Goal: Use online tool/utility

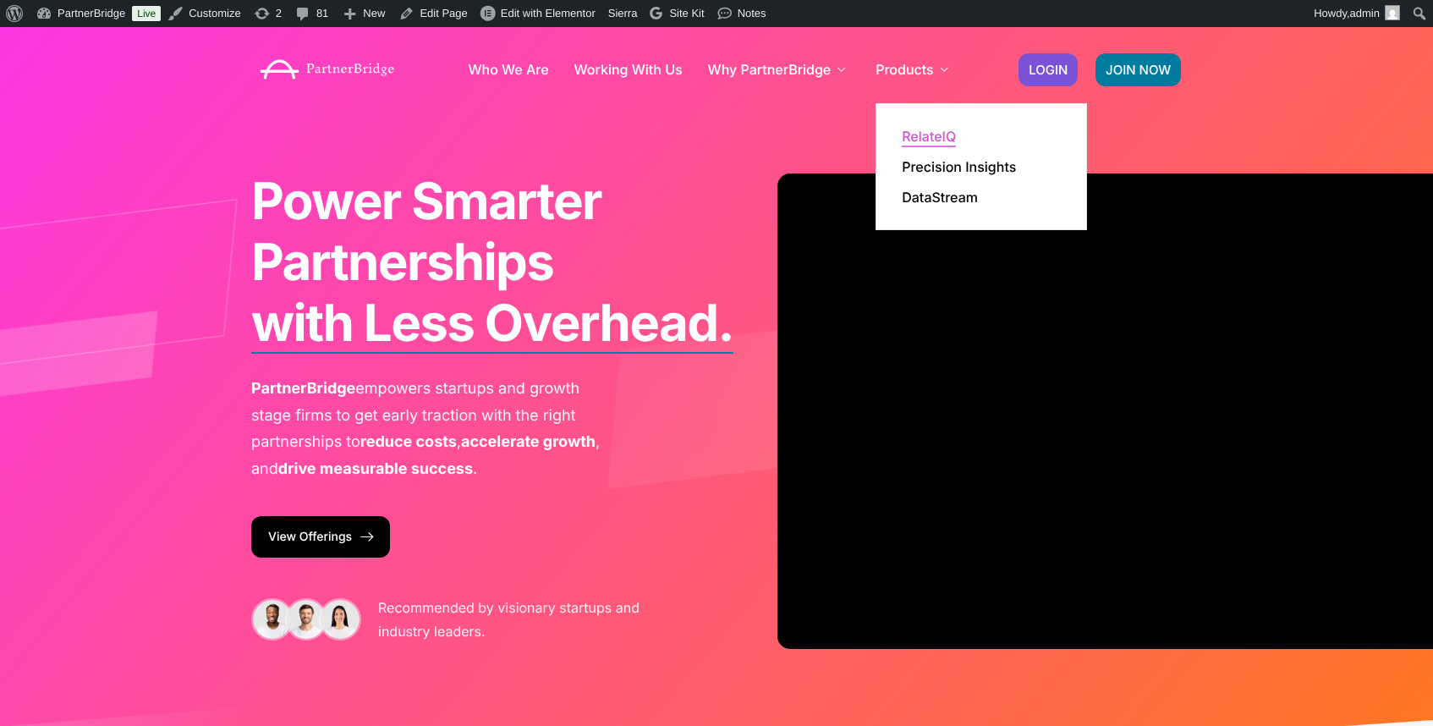
click at [922, 131] on link "RelateIQ" at bounding box center [929, 136] width 54 height 14
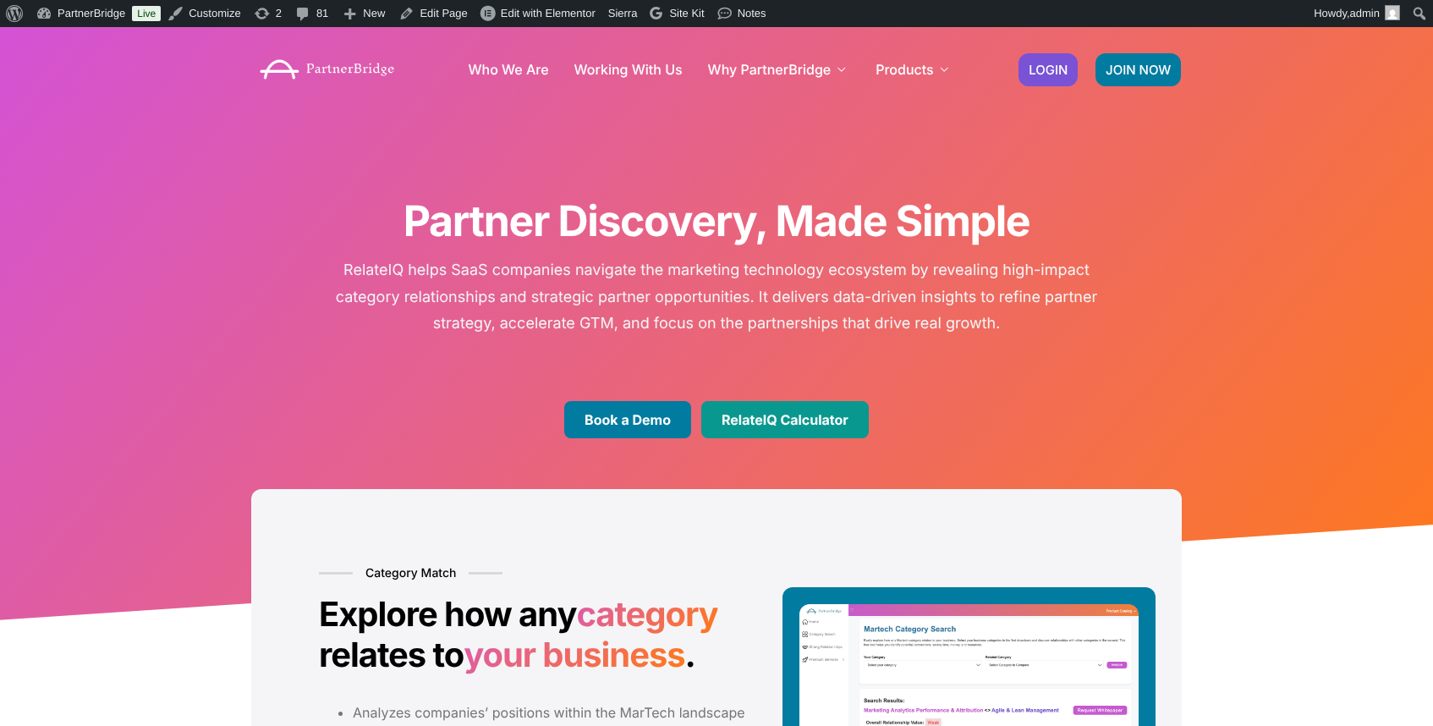
click at [751, 411] on link "RelateIQ Calculator" at bounding box center [784, 419] width 167 height 37
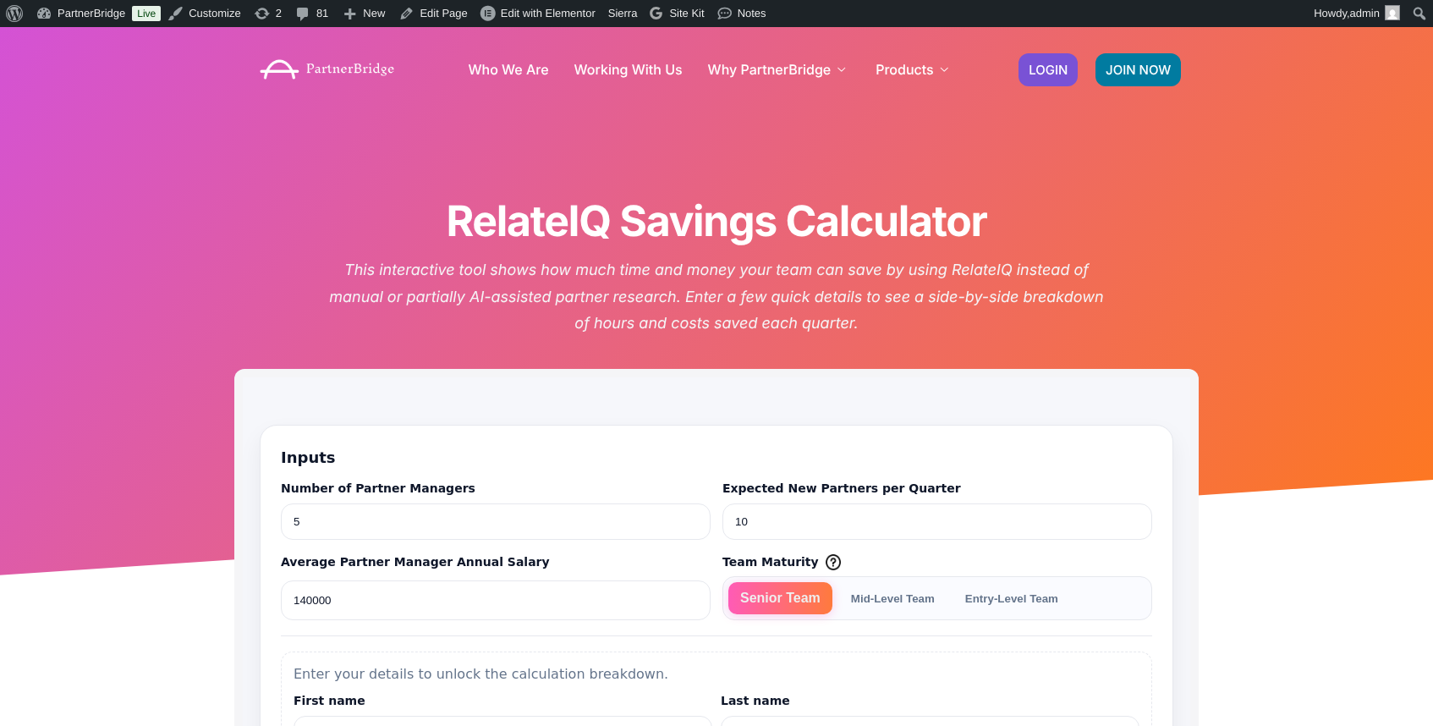
drag, startPoint x: 342, startPoint y: 170, endPoint x: 343, endPoint y: 126, distance: 44.0
click at [342, 166] on div "RelateIQ Savings Calculator This interactive tool shows how much time and money…" at bounding box center [716, 303] width 964 height 553
